Goal: Information Seeking & Learning: Learn about a topic

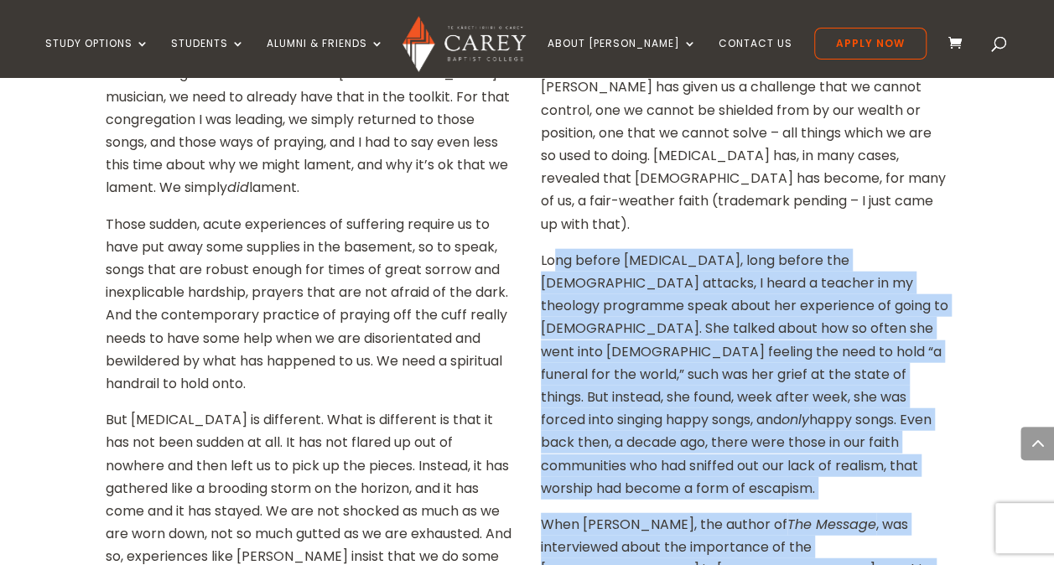
scroll to position [1877, 0]
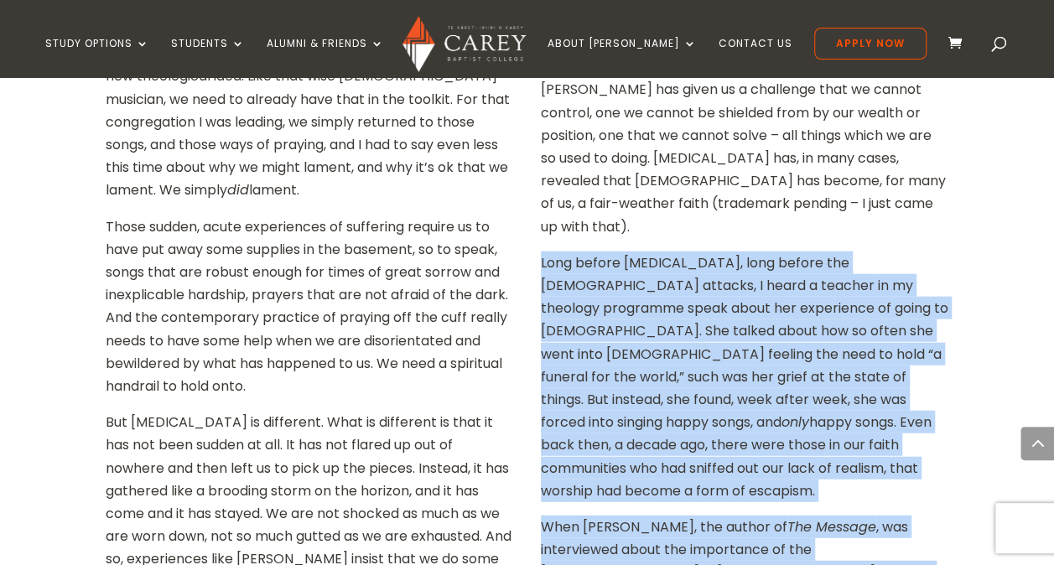
drag, startPoint x: 781, startPoint y: 515, endPoint x: 536, endPoint y: 149, distance: 440.5
copy div "Lore ipsumd Sitam, cons adipis eli Seddoe tempori, U labor e dolorem al en admi…"
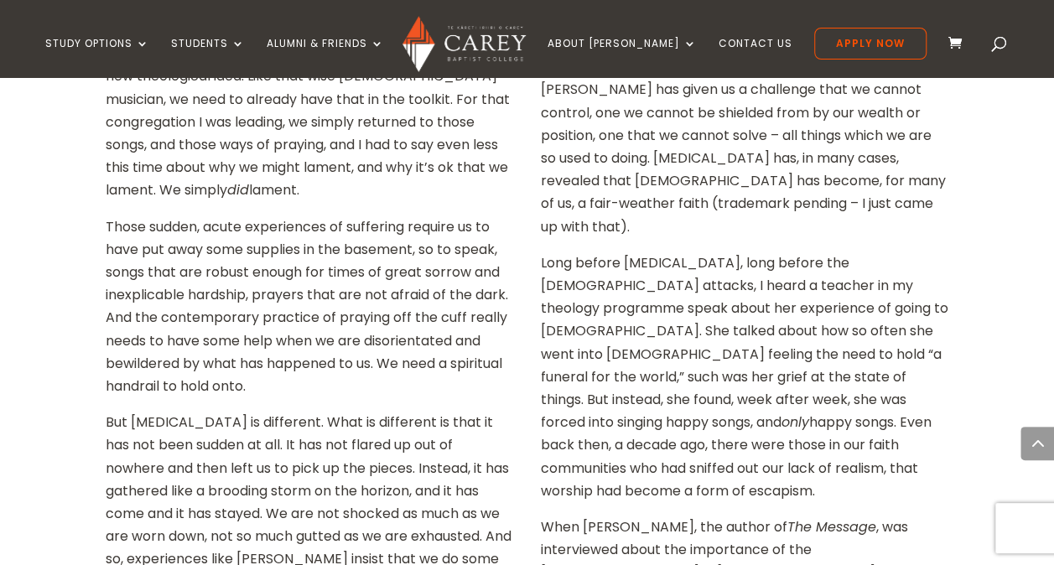
click at [381, 411] on p "But [MEDICAL_DATA] is different. What is different is that it has not been sudd…" at bounding box center [310, 543] width 408 height 264
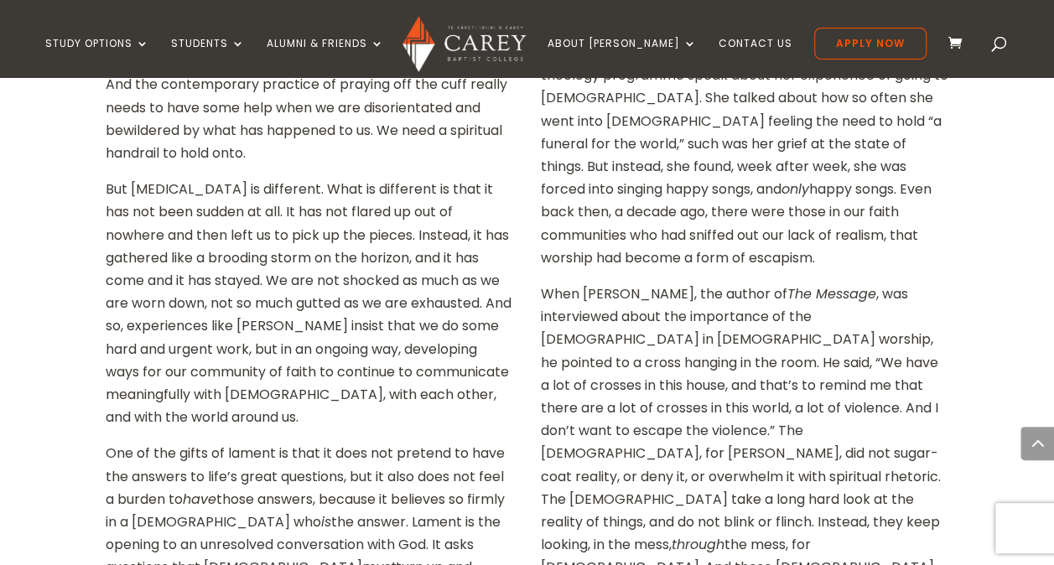
scroll to position [2112, 0]
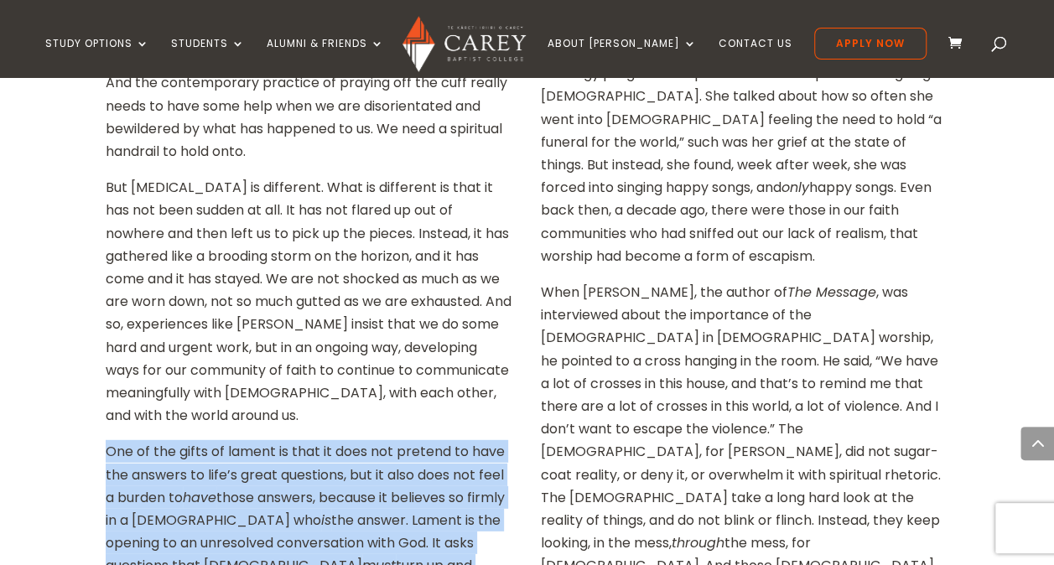
drag, startPoint x: 216, startPoint y: 516, endPoint x: 99, endPoint y: 339, distance: 212.2
copy p "One of the gifts of lament is that it does not pretend to have the answers to l…"
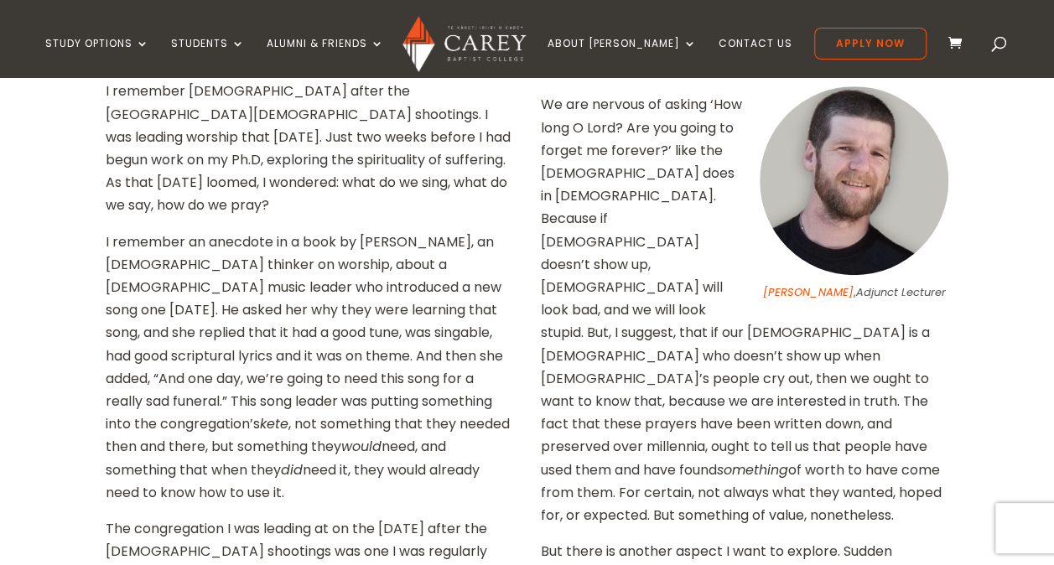
scroll to position [596, 0]
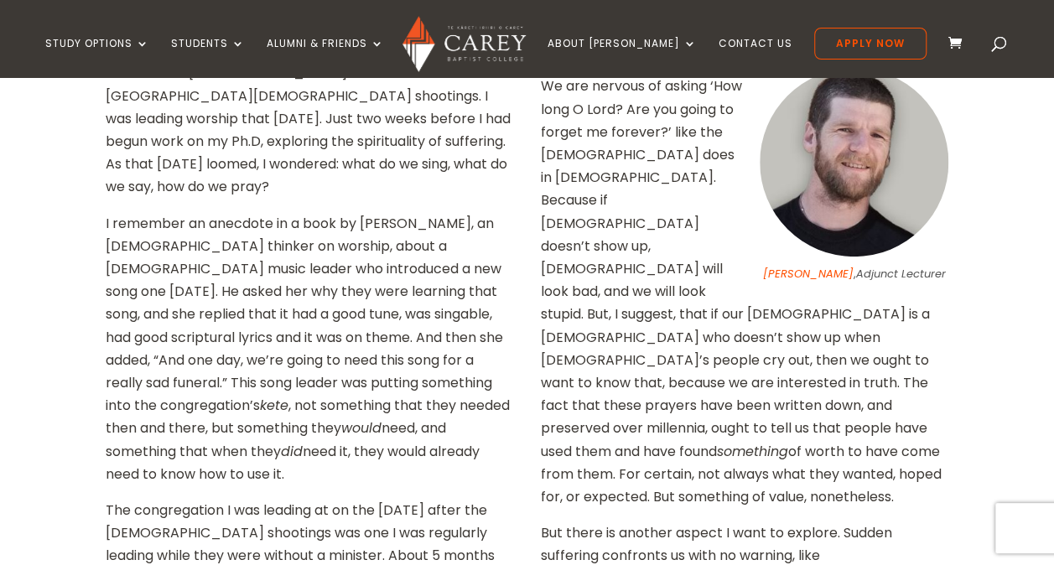
drag, startPoint x: 946, startPoint y: 421, endPoint x: 543, endPoint y: 91, distance: 520.6
click at [543, 91] on p "We are nervous of asking ‘How long O Lord? Are you going to forget me forever?’…" at bounding box center [745, 298] width 408 height 447
copy p "We are nervous of asking ‘How long O Lord? Are you going to forget me forever?’…"
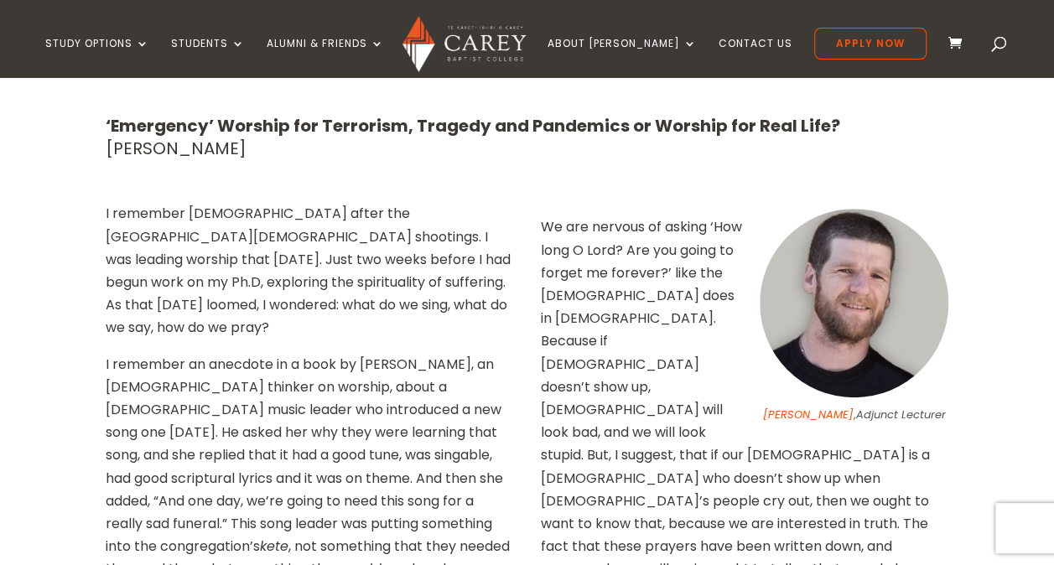
scroll to position [459, 0]
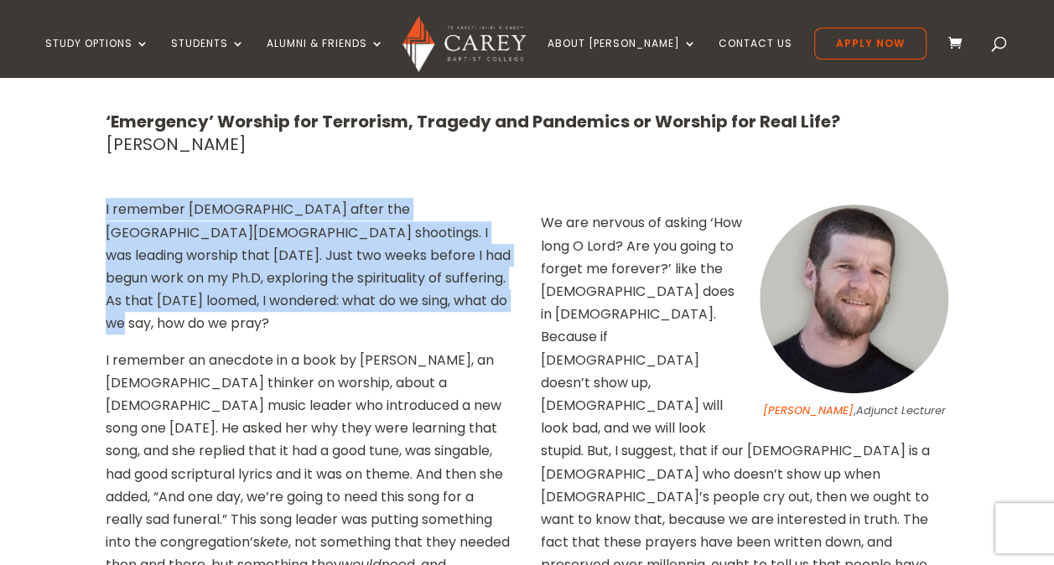
drag, startPoint x: 452, startPoint y: 300, endPoint x: 91, endPoint y: 220, distance: 369.3
copy p "I remember [DEMOGRAPHIC_DATA] after the [GEOGRAPHIC_DATA][DEMOGRAPHIC_DATA] sho…"
